Goal: Book appointment/travel/reservation

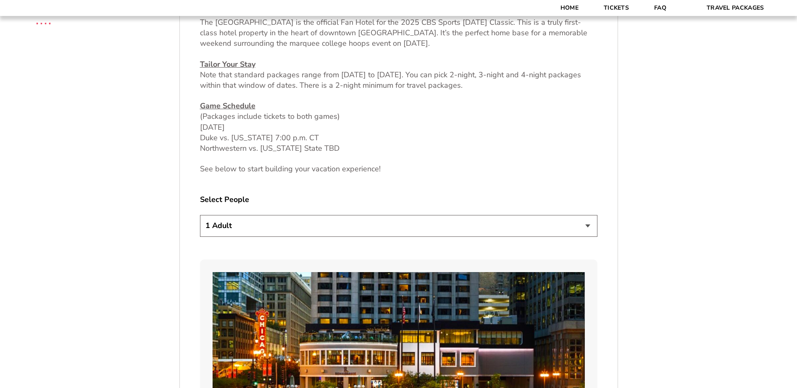
scroll to position [420, 0]
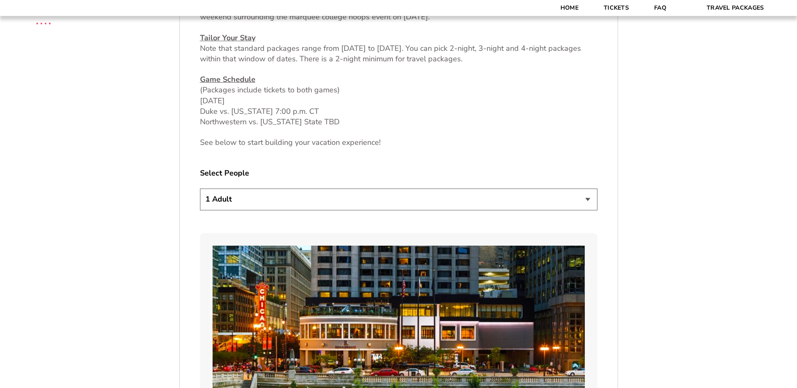
click at [585, 203] on select "1 Adult 2 Adults 3 Adults 4 Adults 2 Adults + 1 Child 2 Adults + 2 Children 2 A…" at bounding box center [399, 199] width 398 height 21
select select "2 Adults + 1 Child"
click at [200, 189] on select "1 Adult 2 Adults 3 Adults 4 Adults 2 Adults + 1 Child 2 Adults + 2 Children 2 A…" at bounding box center [399, 199] width 398 height 21
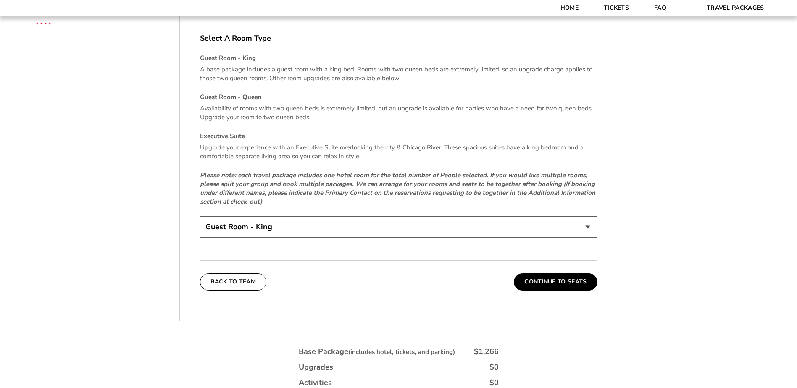
scroll to position [1261, 0]
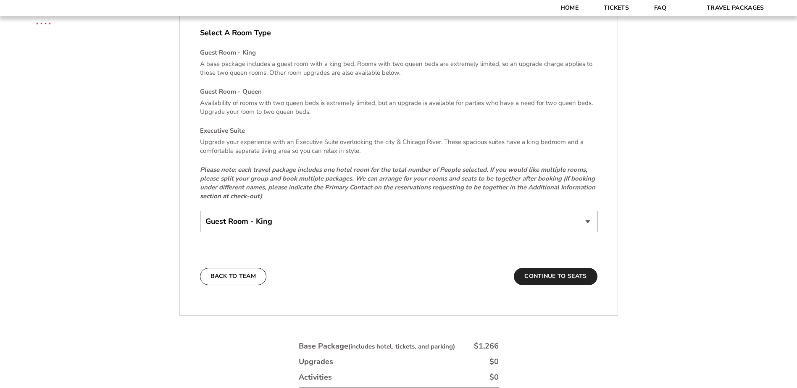
click at [563, 273] on button "Continue To Seats" at bounding box center [555, 276] width 83 height 17
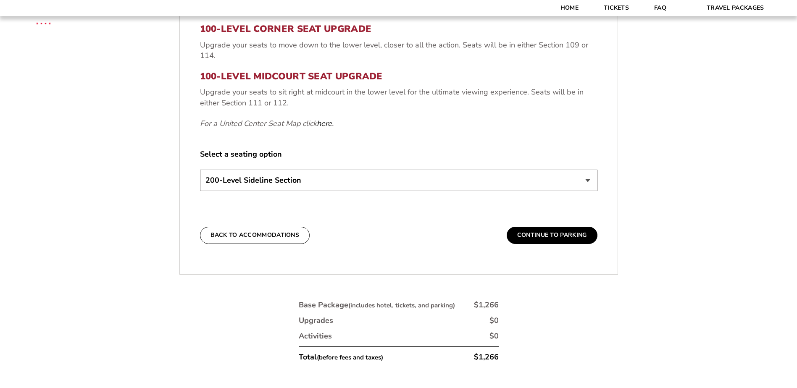
scroll to position [394, 0]
click at [316, 177] on select "200-Level Sideline Section 100-Level Corner Seat Upgrade (+$80 per person) 100-…" at bounding box center [399, 179] width 398 height 21
click at [200, 169] on select "200-Level Sideline Section 100-Level Corner Seat Upgrade (+$80 per person) 100-…" at bounding box center [399, 179] width 398 height 21
click at [321, 179] on select "200-Level Sideline Section 100-Level Corner Seat Upgrade (+$80 per person) 100-…" at bounding box center [399, 179] width 398 height 21
click at [200, 169] on select "200-Level Sideline Section 100-Level Corner Seat Upgrade (+$80 per person) 100-…" at bounding box center [399, 179] width 398 height 21
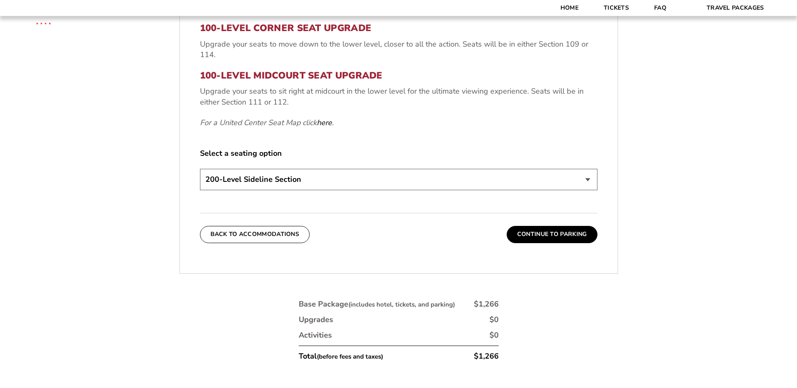
click at [324, 185] on select "200-Level Sideline Section 100-Level Corner Seat Upgrade (+$80 per person) 100-…" at bounding box center [399, 179] width 398 height 21
click at [200, 169] on select "200-Level Sideline Section 100-Level Corner Seat Upgrade (+$80 per person) 100-…" at bounding box center [399, 179] width 398 height 21
click at [322, 182] on select "200-Level Sideline Section 100-Level Corner Seat Upgrade (+$80 per person) 100-…" at bounding box center [399, 179] width 398 height 21
select select "200-Level Sideline Section"
click at [200, 169] on select "200-Level Sideline Section 100-Level Corner Seat Upgrade (+$80 per person) 100-…" at bounding box center [399, 179] width 398 height 21
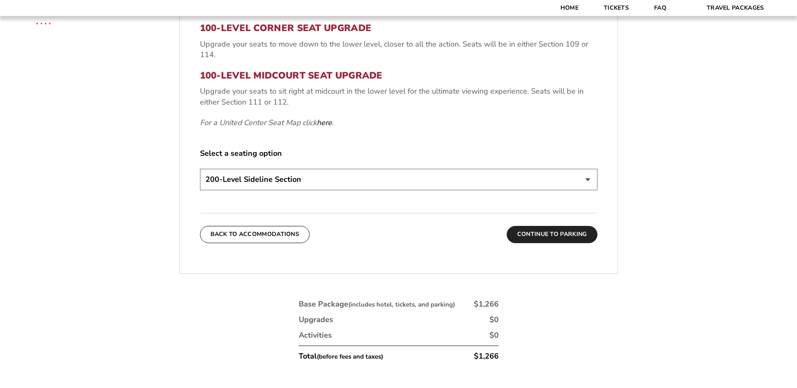
click at [519, 238] on button "Continue To Parking" at bounding box center [552, 234] width 91 height 17
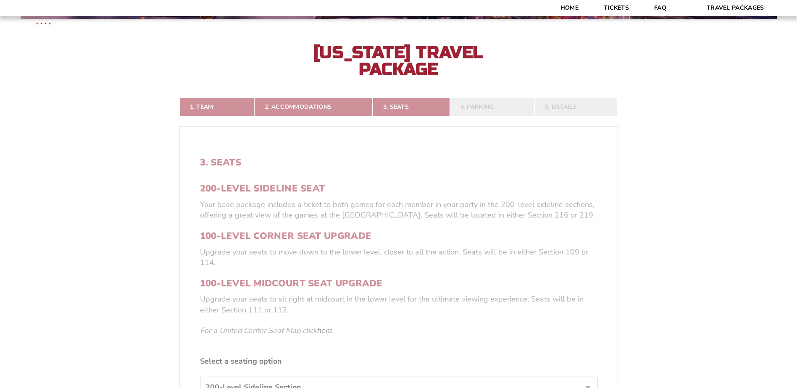
scroll to position [184, 0]
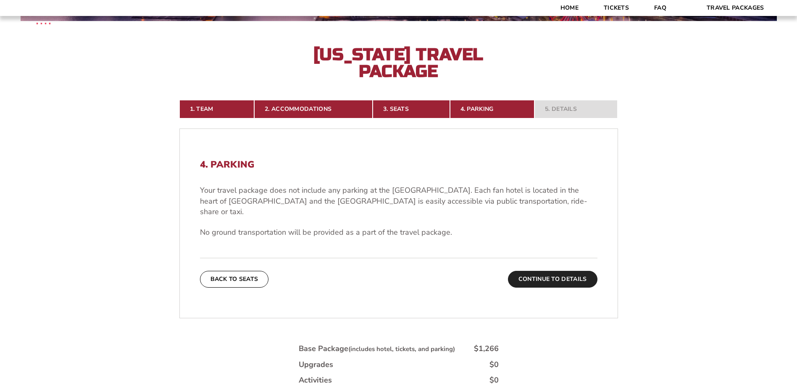
click at [543, 271] on button "Continue To Details" at bounding box center [553, 279] width 90 height 17
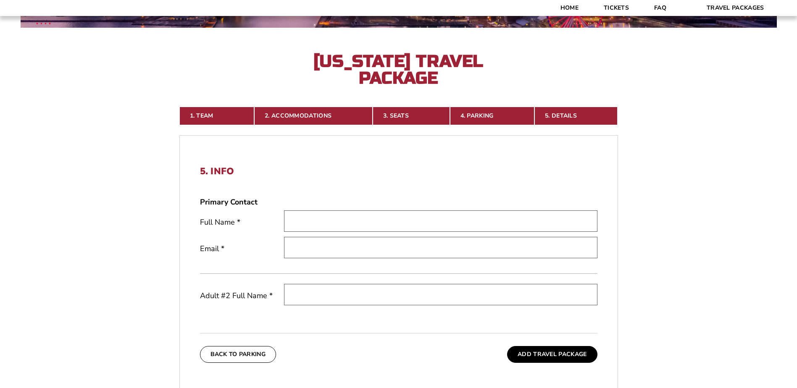
scroll to position [100, 0]
